Goal: Transaction & Acquisition: Purchase product/service

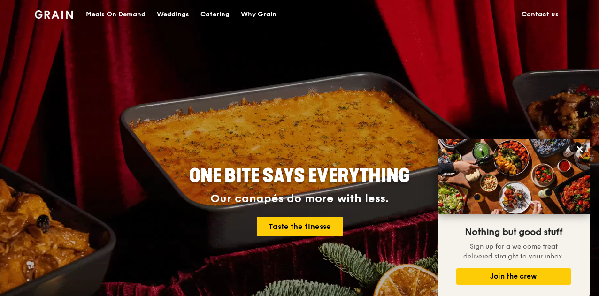
click at [120, 15] on div "Meals On Demand" at bounding box center [116, 14] width 60 height 28
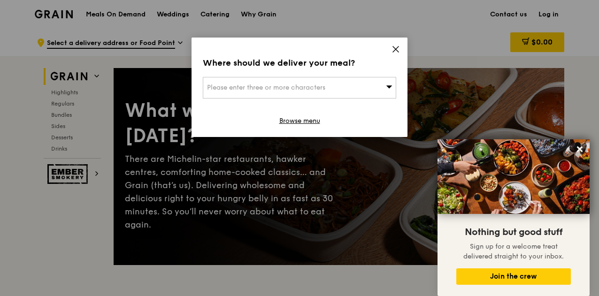
click at [333, 89] on div "Please enter three or more characters" at bounding box center [299, 88] width 193 height 22
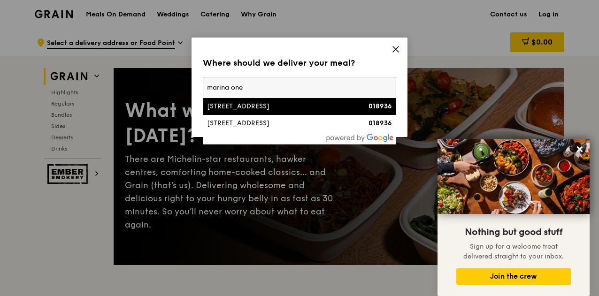
type input "marina one"
click at [329, 107] on div "7 Straits View, Marina One East Tower" at bounding box center [276, 106] width 139 height 9
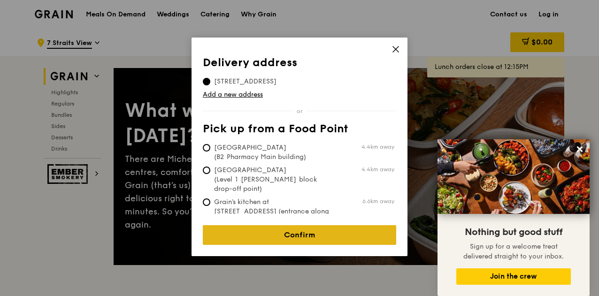
click at [314, 236] on link "Confirm" at bounding box center [299, 235] width 193 height 20
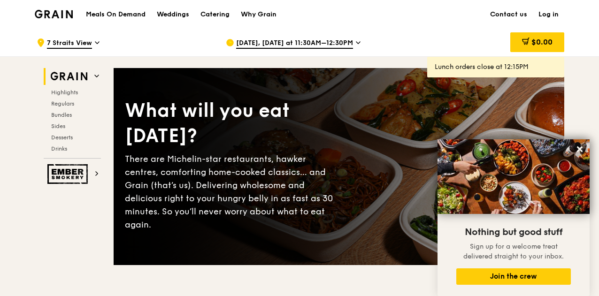
click at [333, 46] on span "Oct 14, Today at 11:30AM–12:30PM" at bounding box center [294, 43] width 117 height 10
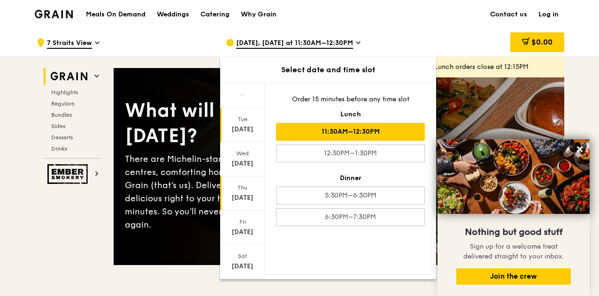
click at [243, 198] on div "Oct 16" at bounding box center [243, 197] width 42 height 9
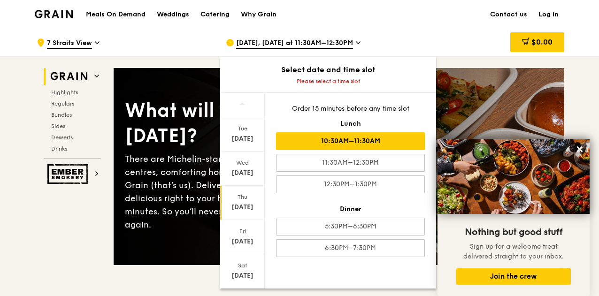
click at [367, 144] on div "10:30AM–11:30AM" at bounding box center [350, 141] width 149 height 18
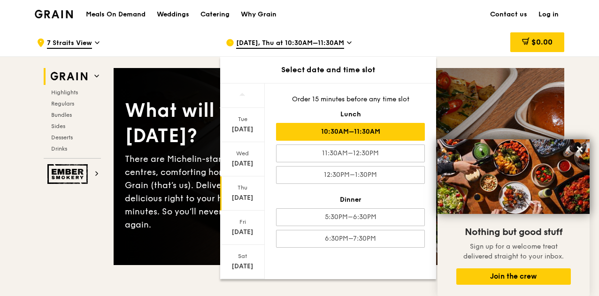
click at [349, 130] on div "10:30AM–11:30AM" at bounding box center [350, 132] width 149 height 18
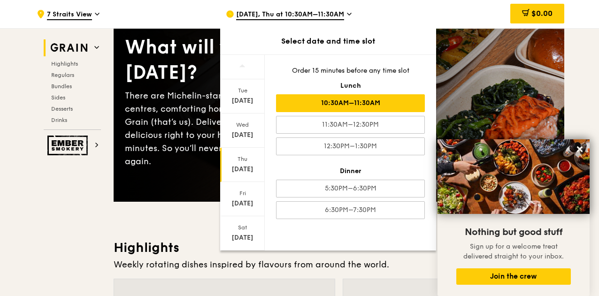
scroll to position [141, 0]
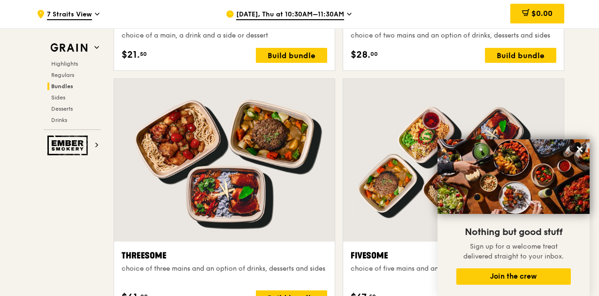
scroll to position [1643, 0]
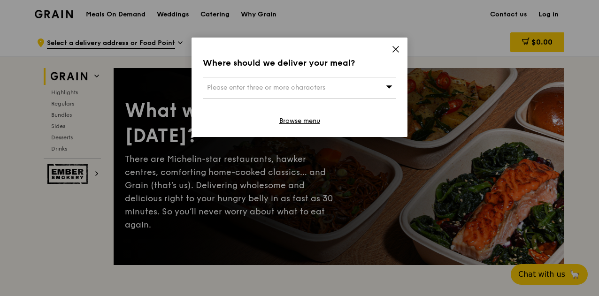
click at [384, 45] on div "Where should we deliver your meal? Please enter three or more characters Browse…" at bounding box center [300, 88] width 216 height 100
click at [399, 53] on icon at bounding box center [395, 49] width 8 height 8
